Goal: Information Seeking & Learning: Find specific fact

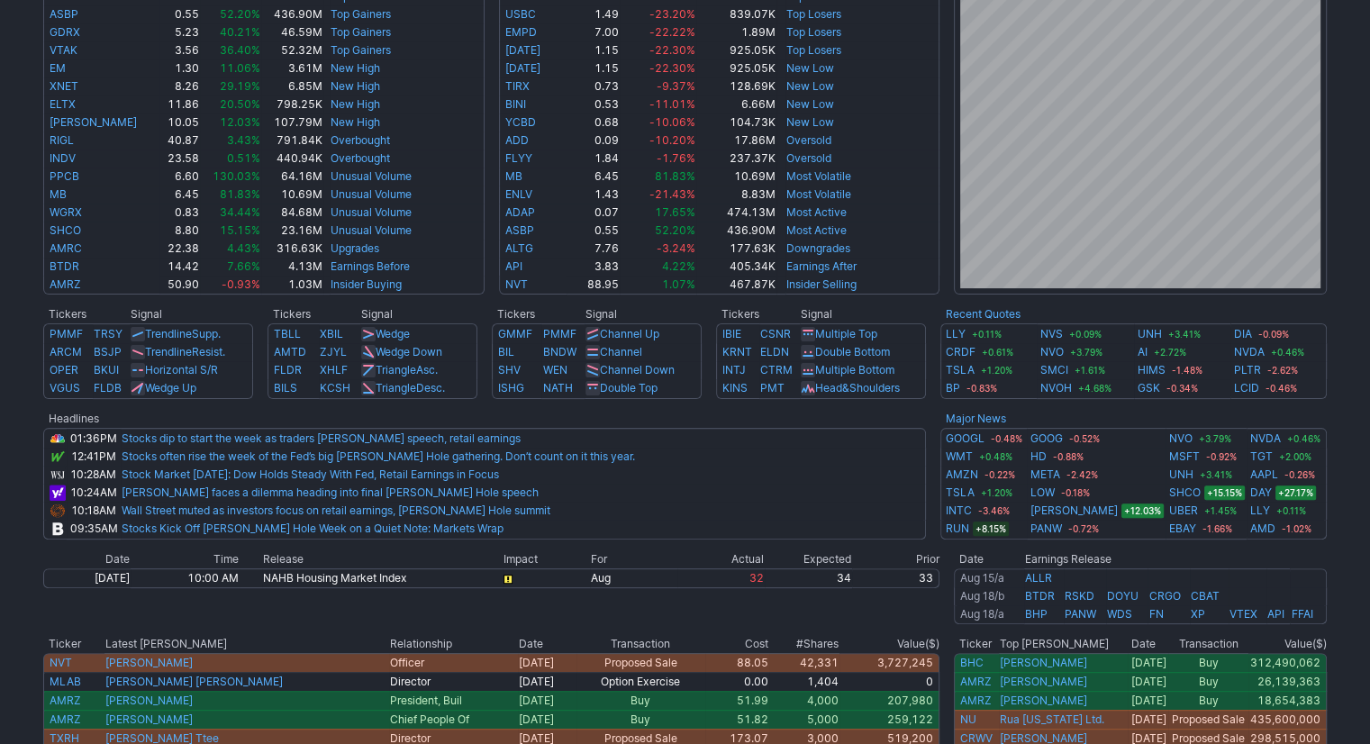
scroll to position [63, 0]
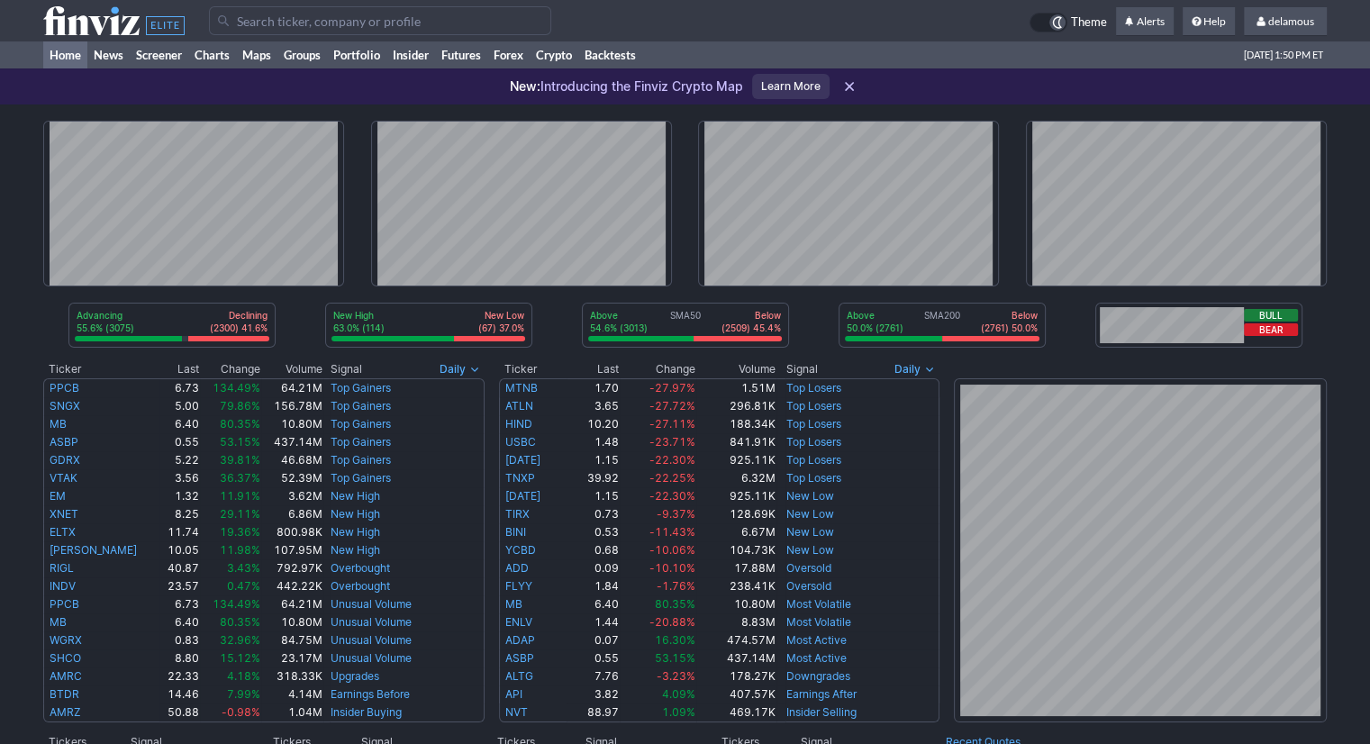
click at [1357, 257] on div "Advancing 55.6% (3075) Declining (2300) 41.6% New High 63.0% (114) New Low (67)…" at bounding box center [685, 728] width 1370 height 1249
click at [389, 32] on input "Search" at bounding box center [380, 20] width 342 height 29
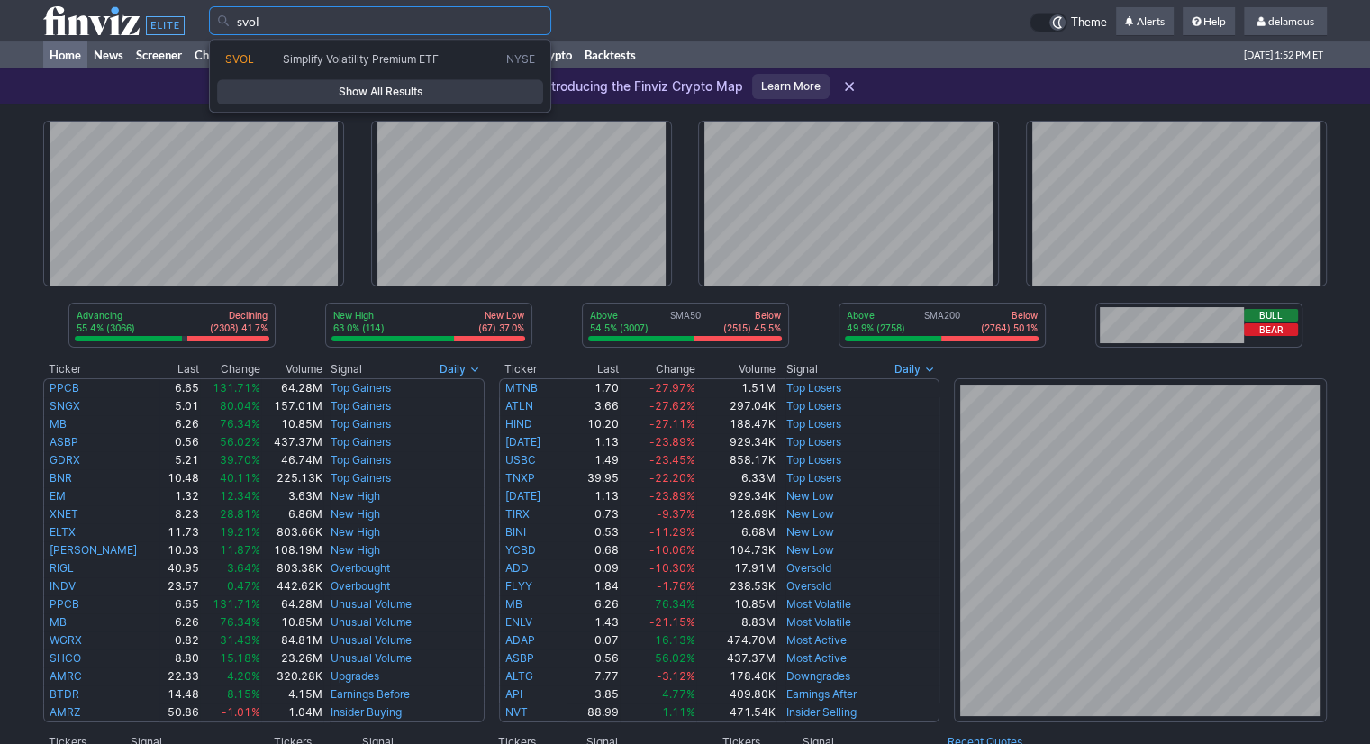
click at [378, 64] on span "Simplify Volatility Premium ETF" at bounding box center [361, 59] width 156 height 14
type input "SVOL"
